Goal: Find specific page/section: Find specific page/section

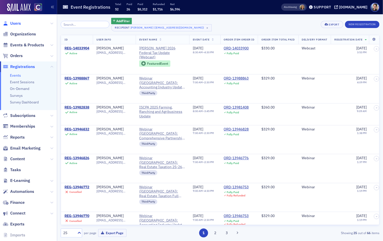
click at [17, 24] on span "Users" at bounding box center [15, 24] width 11 height 6
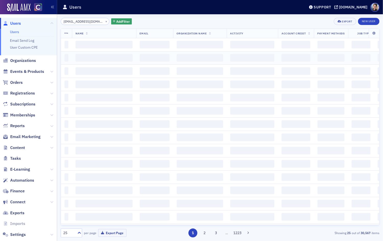
scroll to position [0, 6]
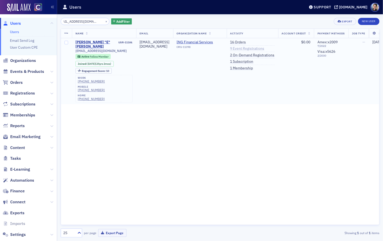
type input "[EMAIL_ADDRESS][DOMAIN_NAME]"
click at [261, 48] on link "9 Event Registrations" at bounding box center [247, 48] width 34 height 5
